Goal: Task Accomplishment & Management: Complete application form

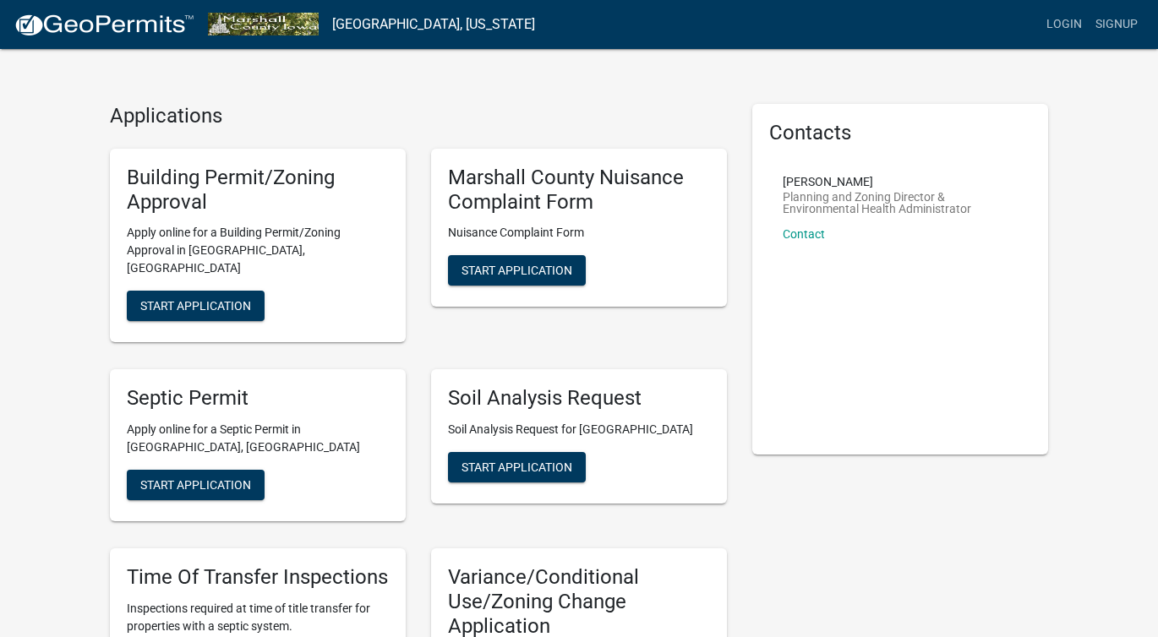
scroll to position [7, 0]
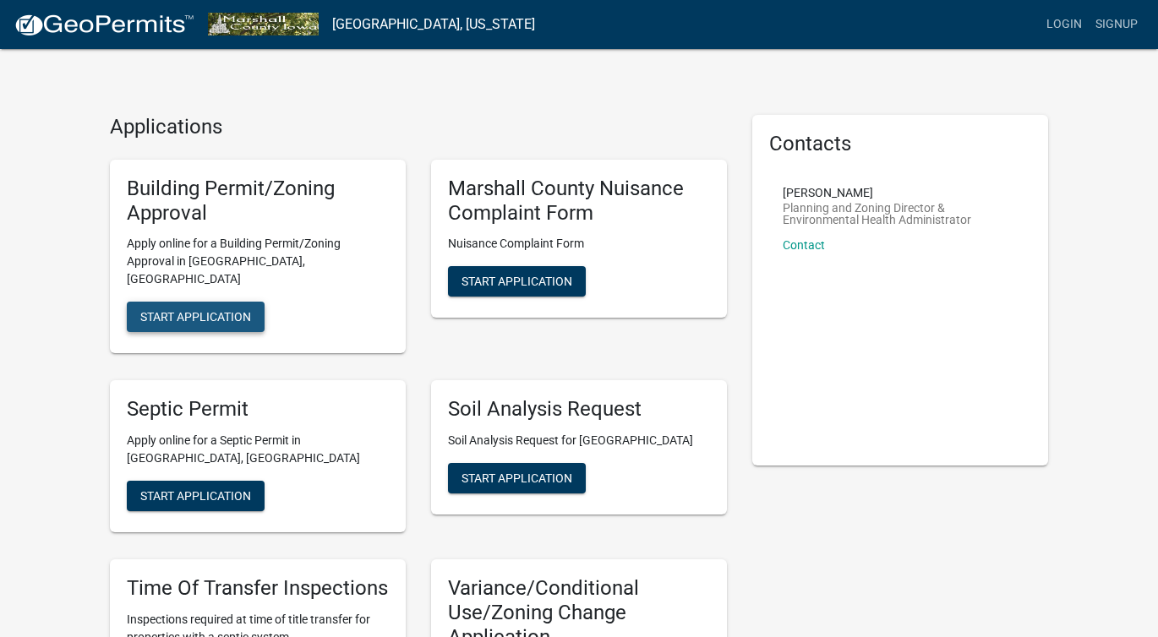
click at [253, 302] on button "Start Application" at bounding box center [196, 317] width 138 height 30
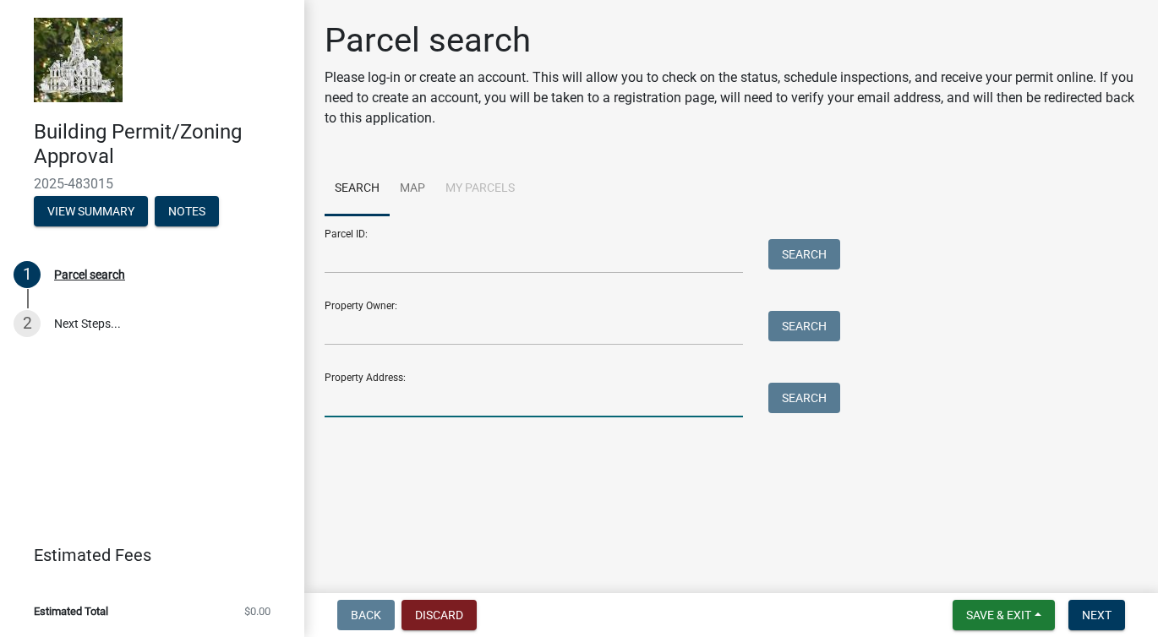
click at [371, 397] on input "Property Address:" at bounding box center [533, 400] width 418 height 35
click at [371, 397] on input "106 stat" at bounding box center [533, 400] width 418 height 35
type input "[STREET_ADDRESS]"
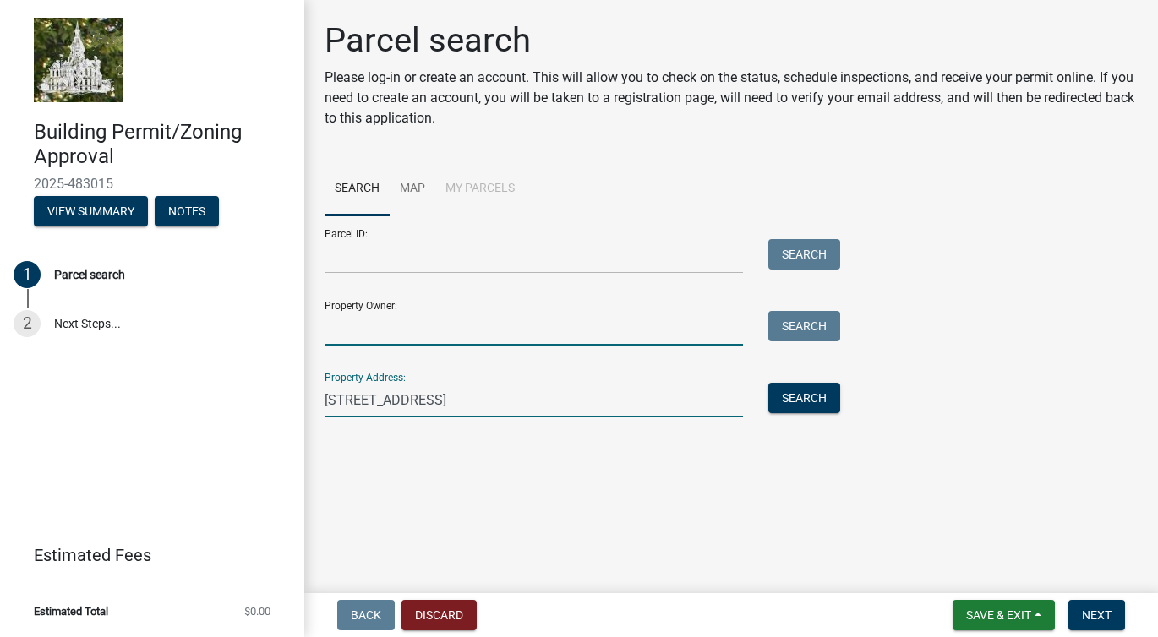
click at [408, 325] on input "Property Owner:" at bounding box center [533, 328] width 418 height 35
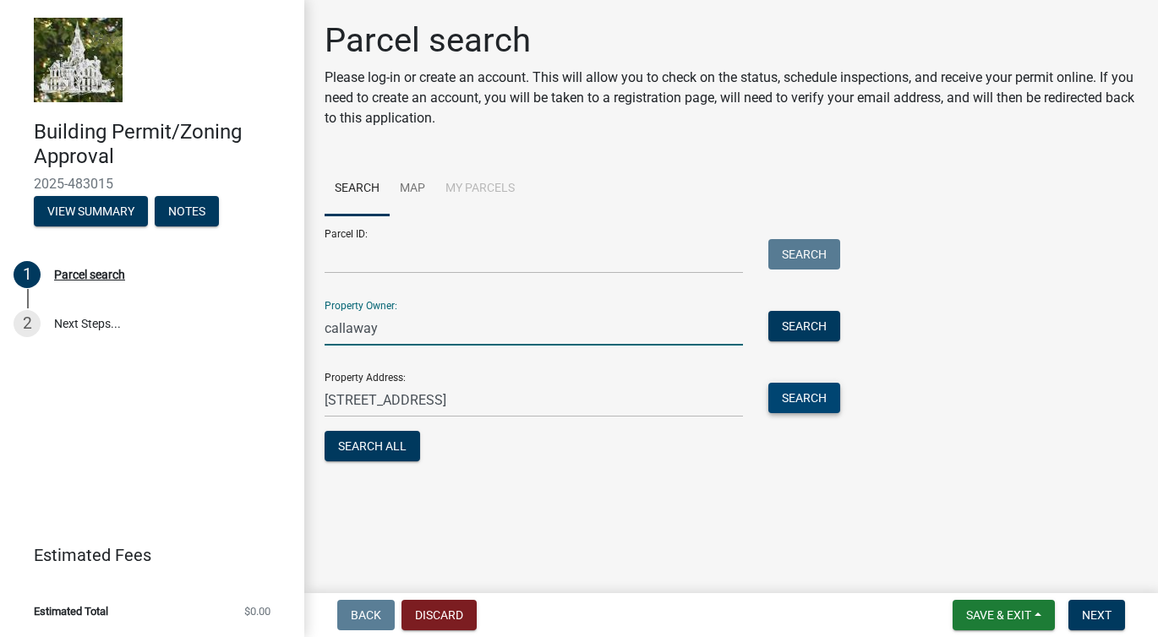
type input "callaway"
click at [815, 399] on button "Search" at bounding box center [804, 398] width 72 height 30
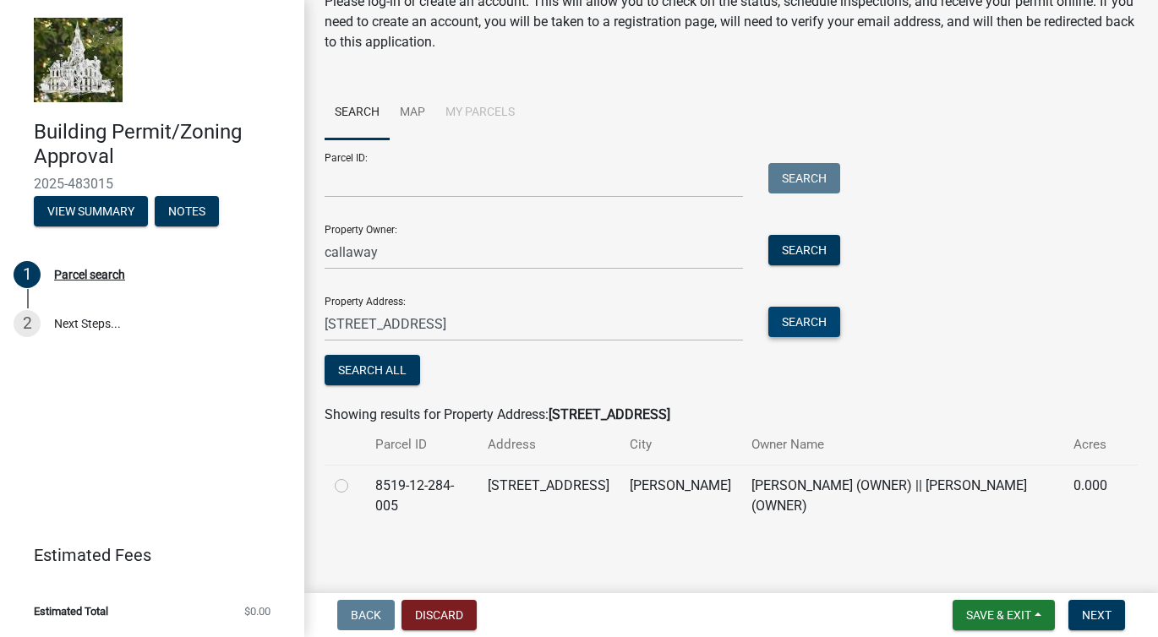
scroll to position [82, 0]
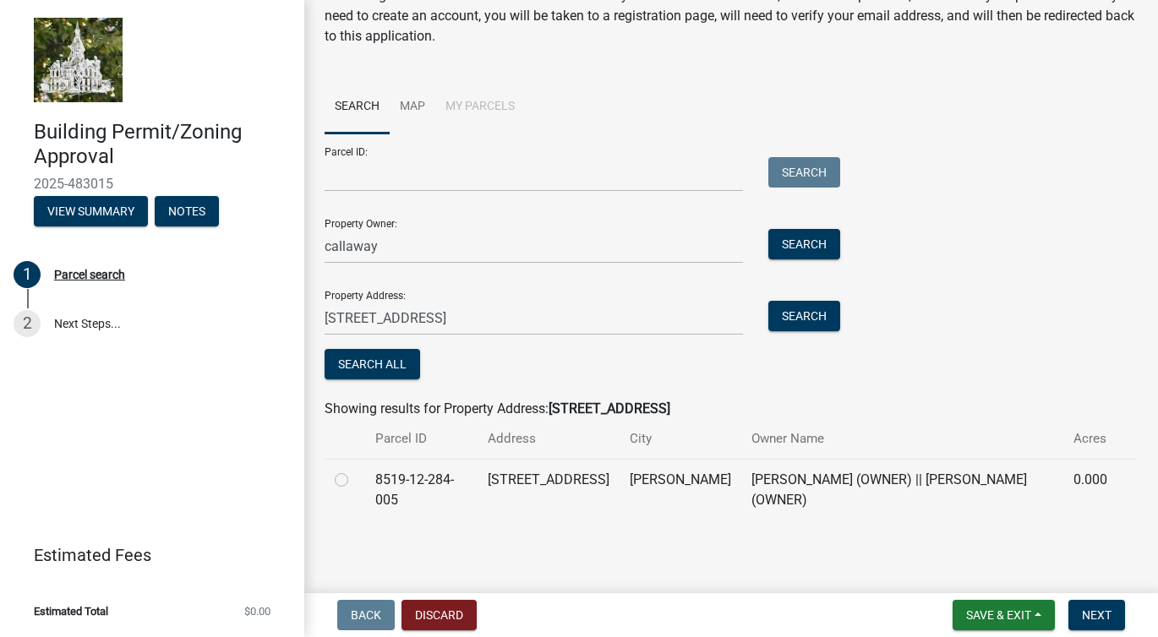
click at [354, 483] on div at bounding box center [345, 480] width 20 height 20
click at [355, 470] on label at bounding box center [355, 470] width 0 height 0
click at [355, 481] on input "radio" at bounding box center [360, 475] width 11 height 11
radio input "true"
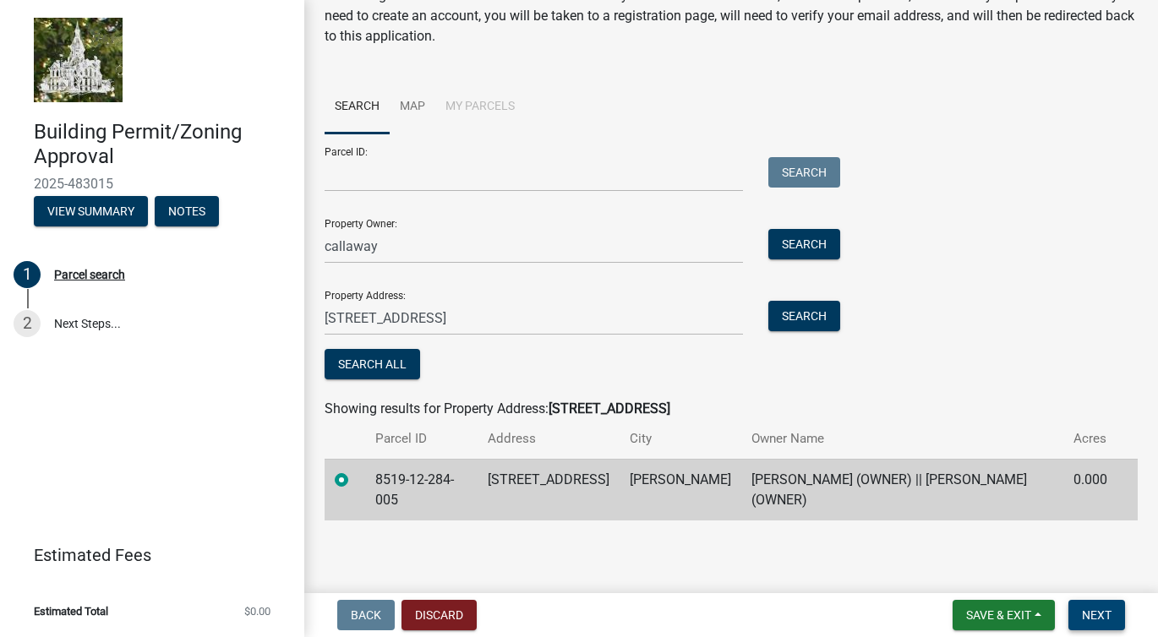
click at [1093, 615] on span "Next" at bounding box center [1097, 615] width 30 height 14
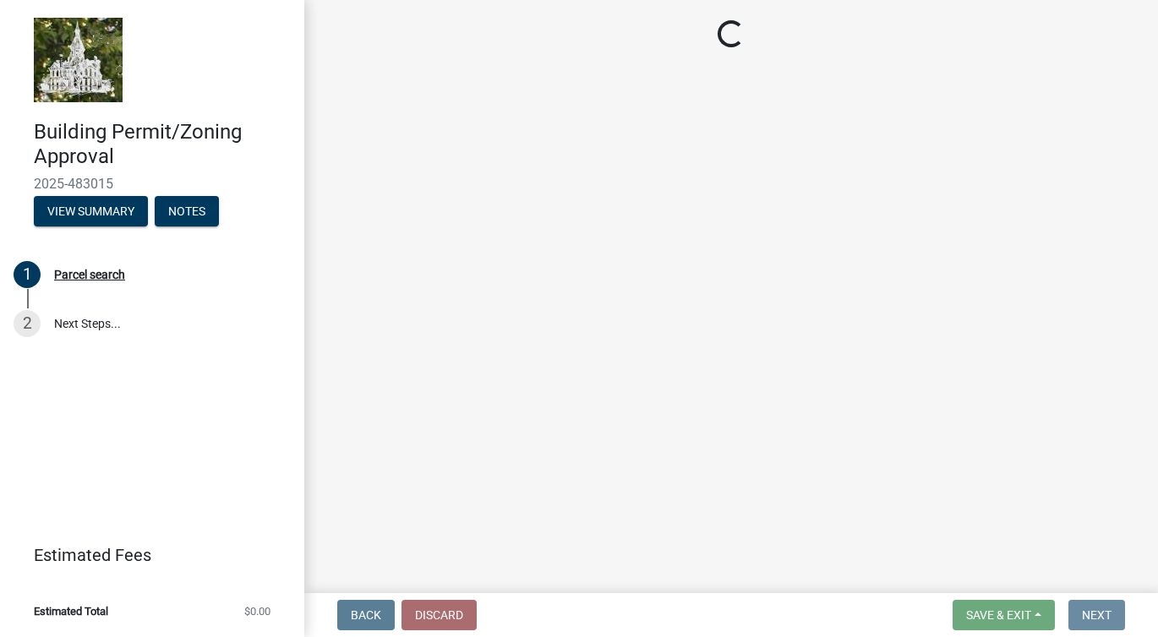
scroll to position [0, 0]
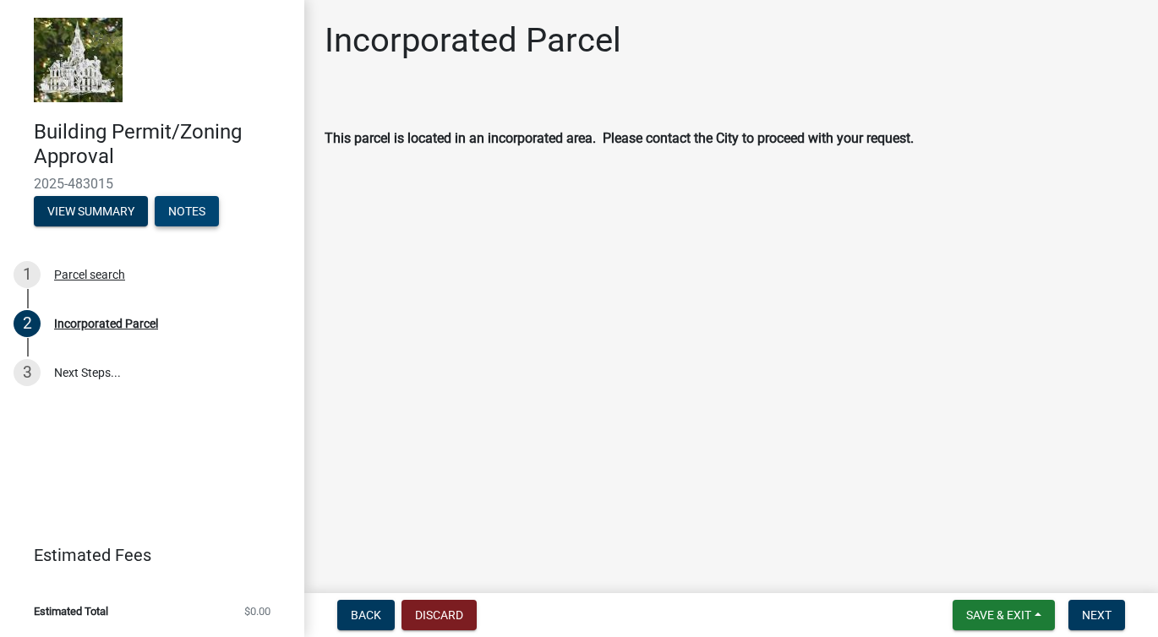
click at [201, 202] on button "Notes" at bounding box center [187, 211] width 64 height 30
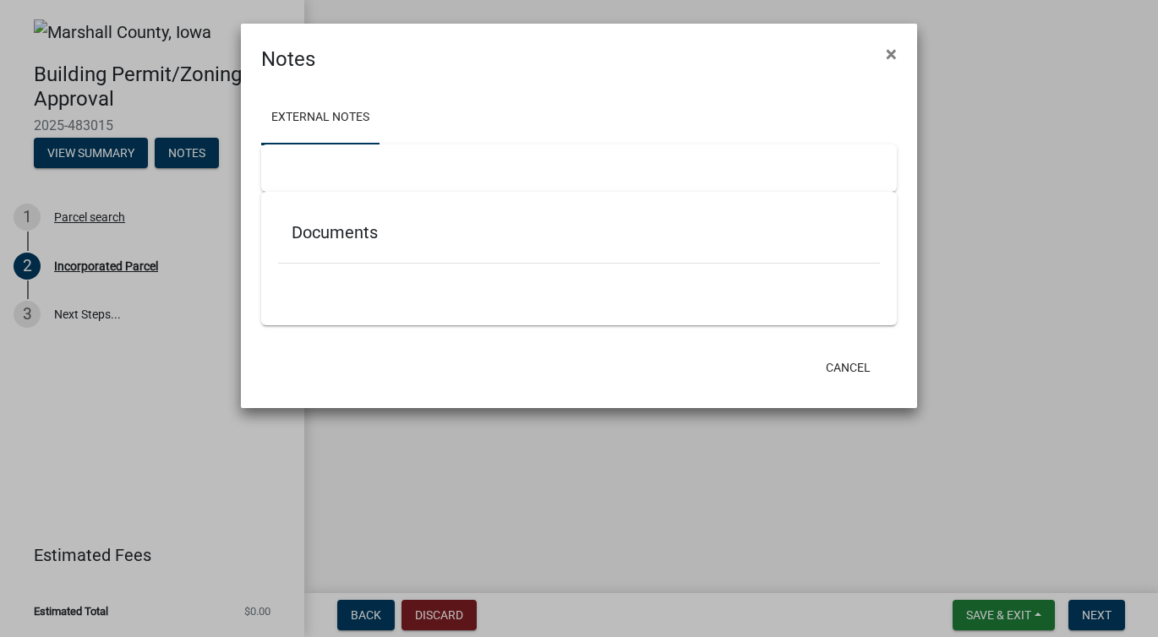
click at [445, 248] on div "Documents" at bounding box center [579, 236] width 602 height 55
click at [444, 299] on div "Documents" at bounding box center [578, 259] width 635 height 134
click at [337, 107] on link "External Notes" at bounding box center [320, 118] width 118 height 54
click at [362, 176] on div at bounding box center [578, 167] width 635 height 47
click at [293, 112] on link "External Notes" at bounding box center [320, 118] width 118 height 54
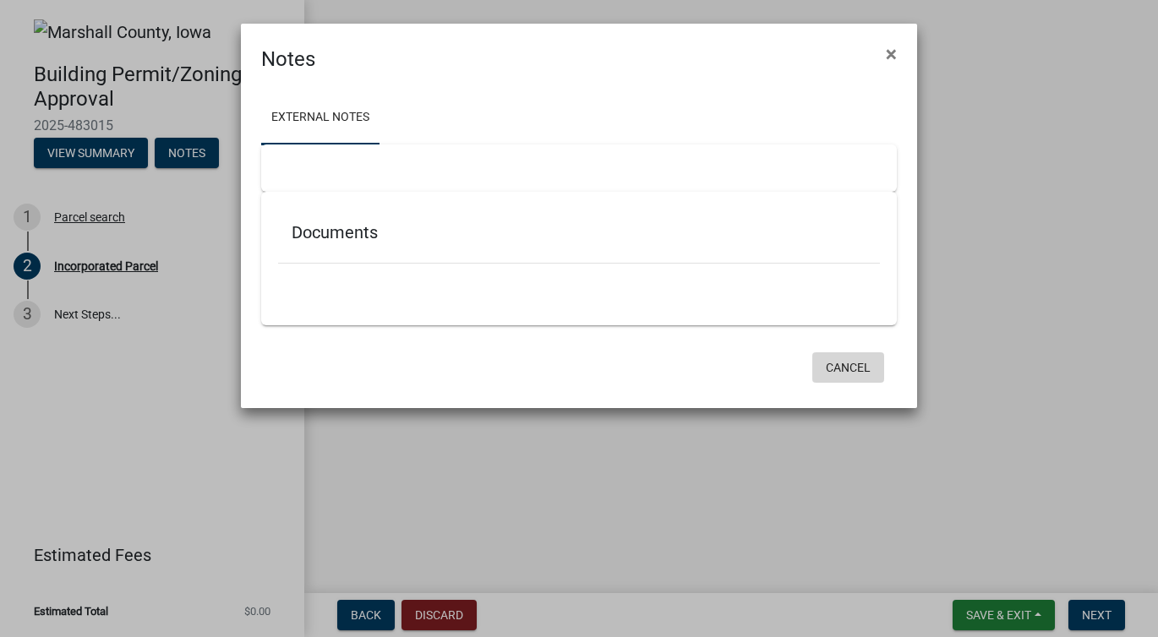
click at [852, 370] on button "Cancel" at bounding box center [848, 367] width 72 height 30
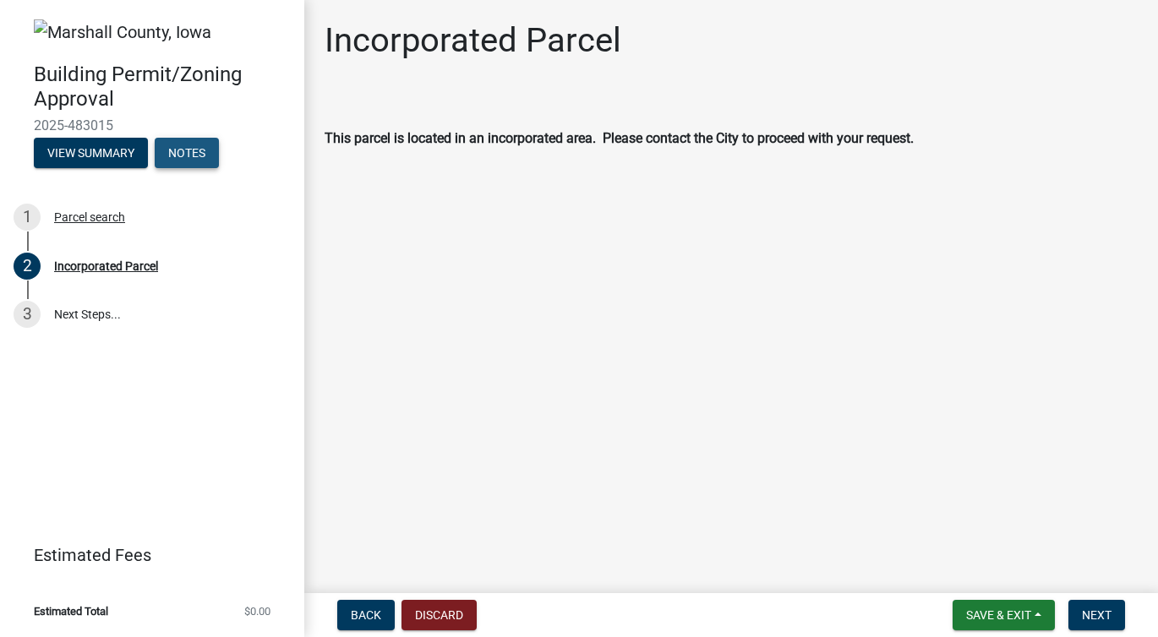
click at [183, 154] on button "Notes" at bounding box center [187, 153] width 64 height 30
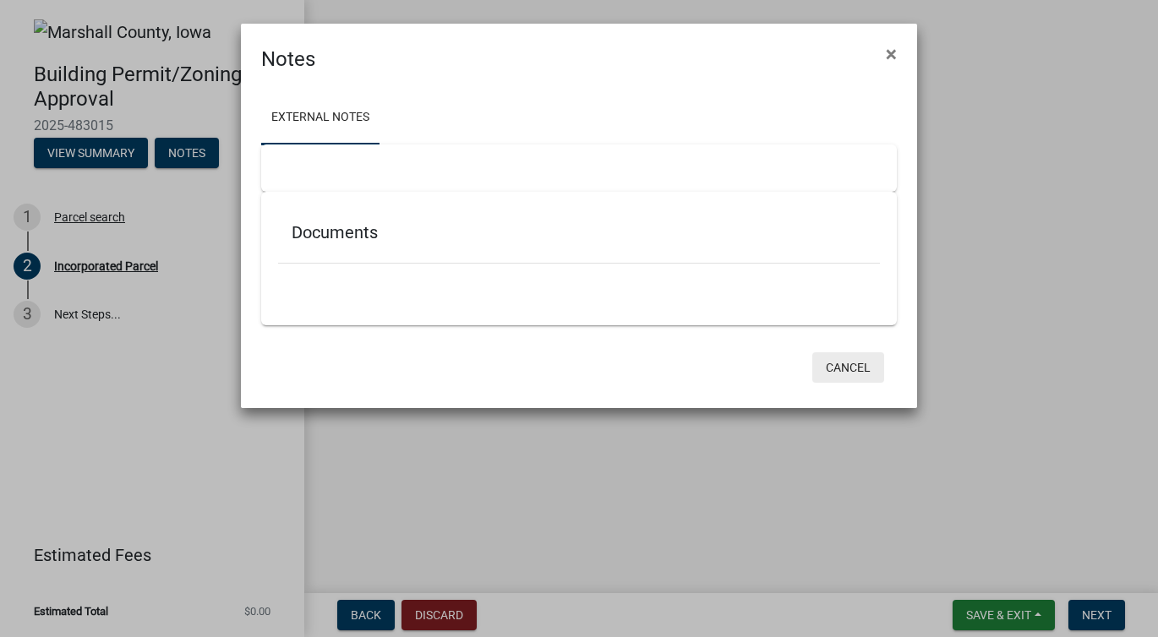
click at [837, 367] on button "Cancel" at bounding box center [848, 367] width 72 height 30
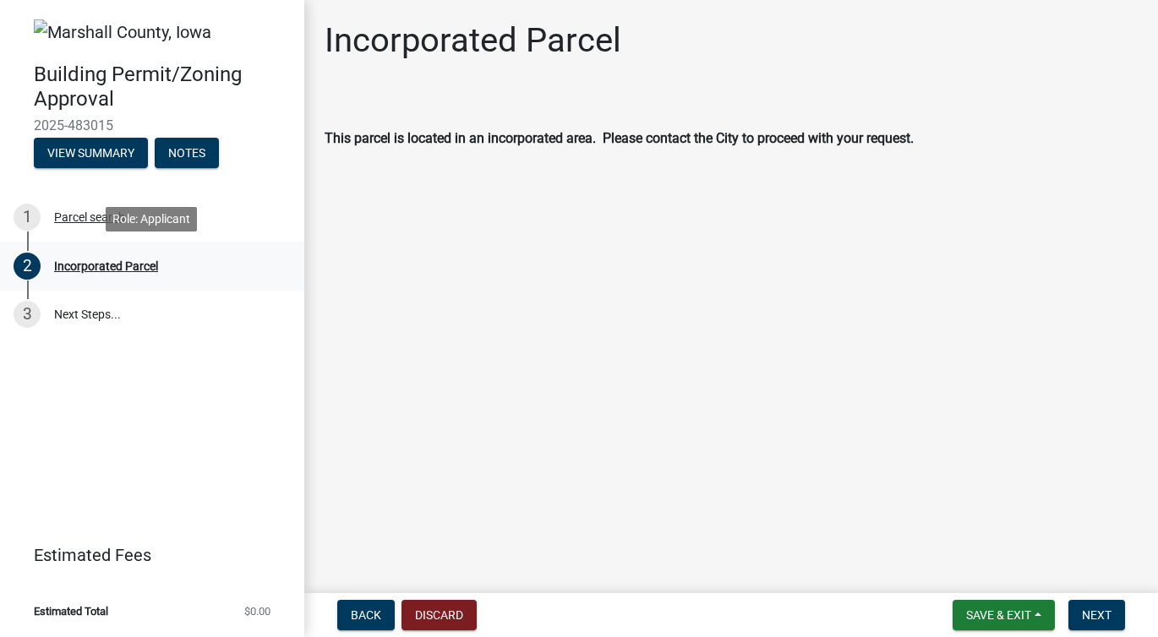
click at [101, 266] on div "Incorporated Parcel" at bounding box center [106, 266] width 104 height 12
